Goal: Task Accomplishment & Management: Manage account settings

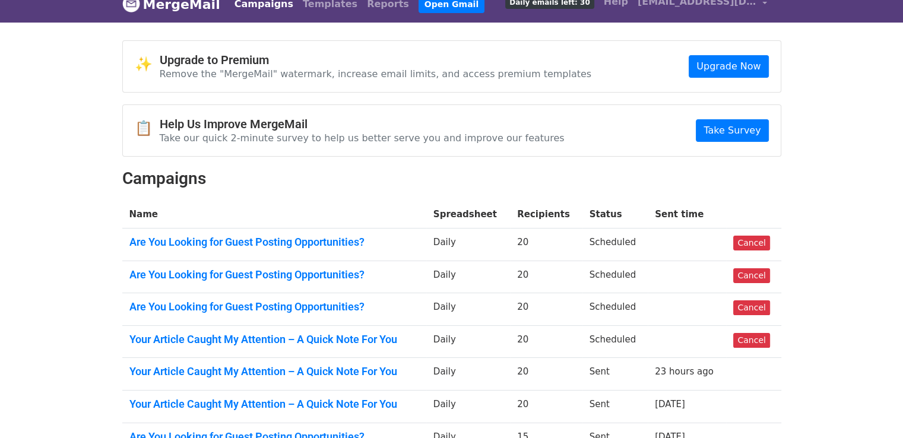
scroll to position [59, 0]
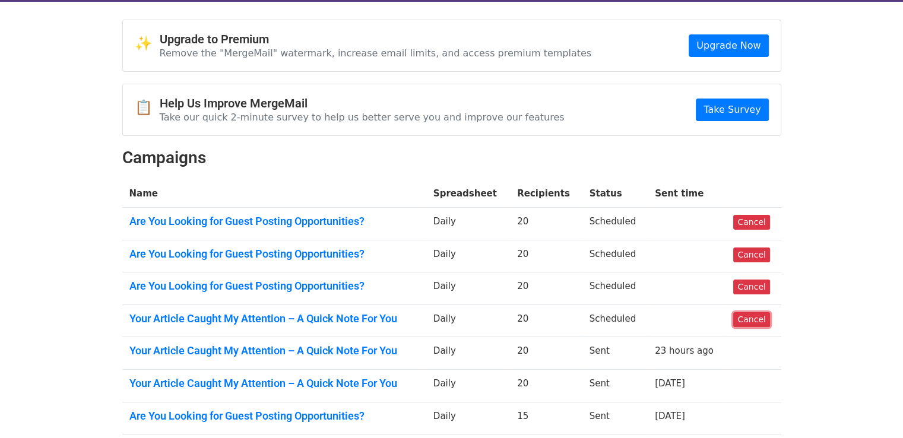
drag, startPoint x: 752, startPoint y: 314, endPoint x: 520, endPoint y: 65, distance: 340.9
click at [753, 314] on link "Cancel" at bounding box center [752, 319] width 36 height 15
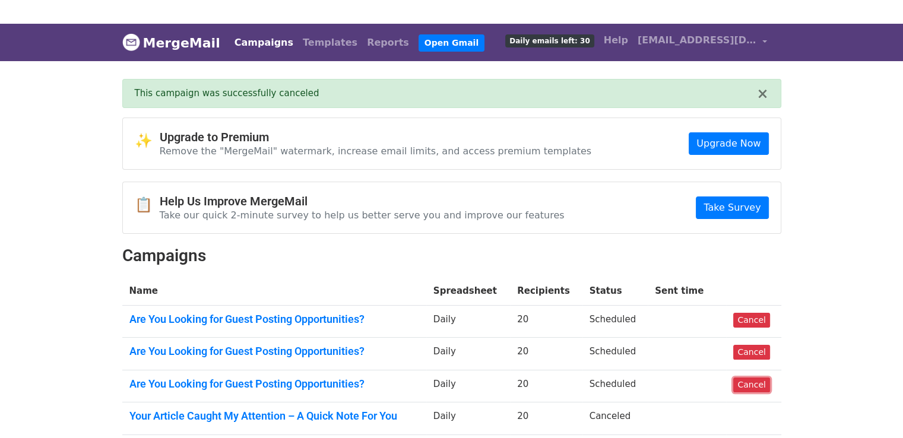
click at [756, 378] on link "Cancel" at bounding box center [752, 385] width 36 height 15
click at [756, 350] on link "Cancel" at bounding box center [752, 352] width 36 height 15
click at [742, 317] on link "Cancel" at bounding box center [752, 320] width 36 height 15
